Goal: Book appointment/travel/reservation

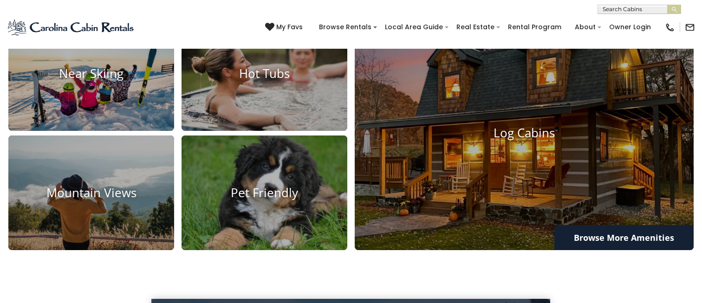
scroll to position [692, 0]
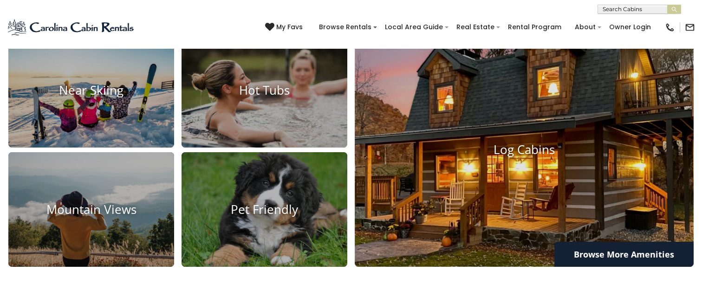
click at [611, 225] on img at bounding box center [524, 149] width 373 height 257
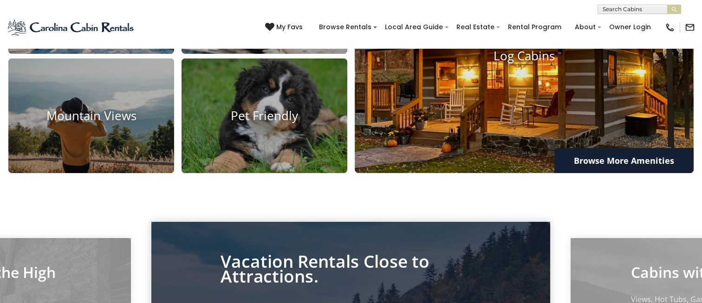
scroll to position [831, 0]
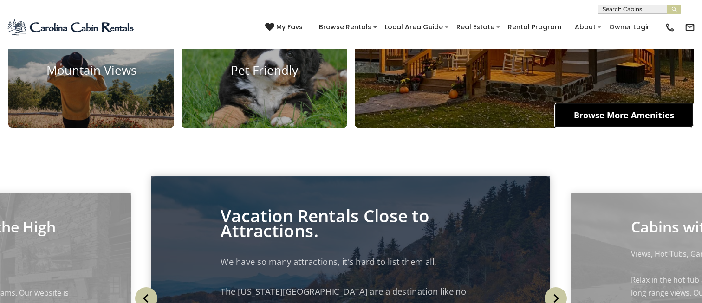
click at [618, 128] on link "Browse More Amenities" at bounding box center [624, 115] width 139 height 25
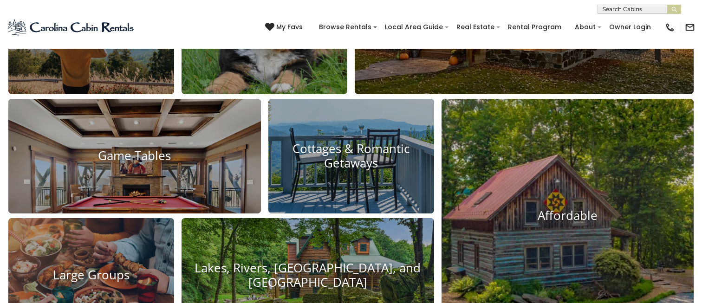
scroll to position [971, 0]
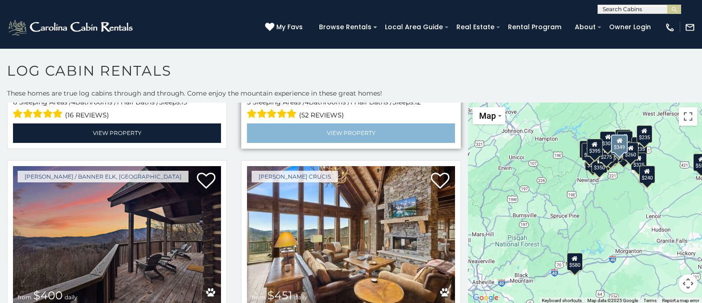
scroll to position [465, 0]
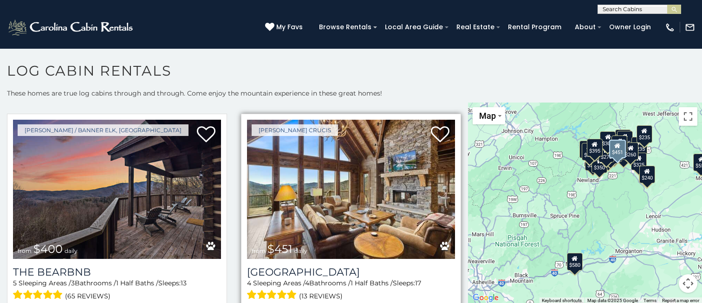
click at [322, 205] on img at bounding box center [351, 189] width 208 height 139
click at [321, 233] on img at bounding box center [351, 189] width 208 height 139
